Goal: Check status: Check status

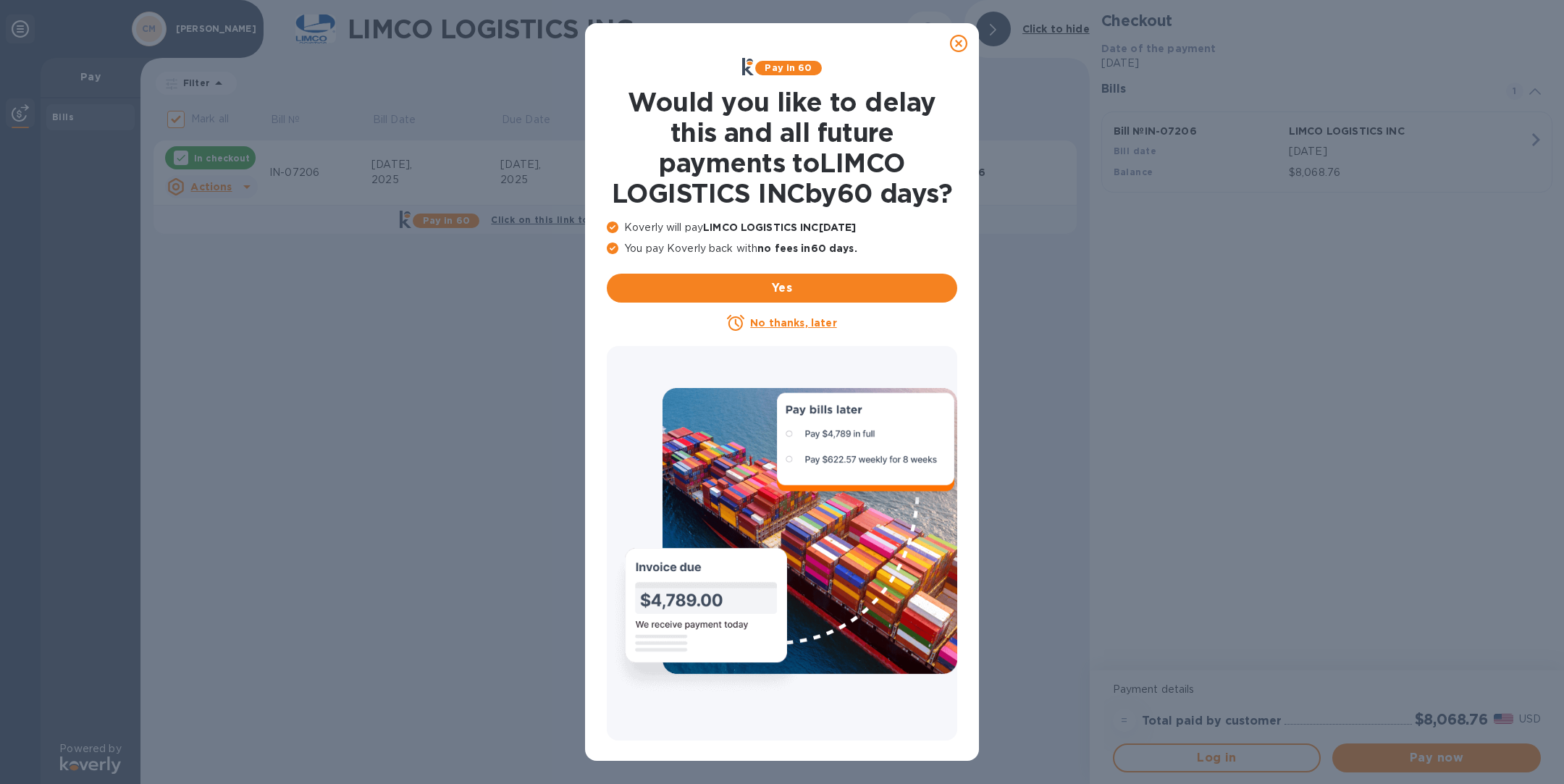
click at [959, 43] on icon at bounding box center [959, 43] width 18 height 18
click at [959, 42] on icon at bounding box center [959, 43] width 18 height 18
